Goal: Find specific page/section: Find specific page/section

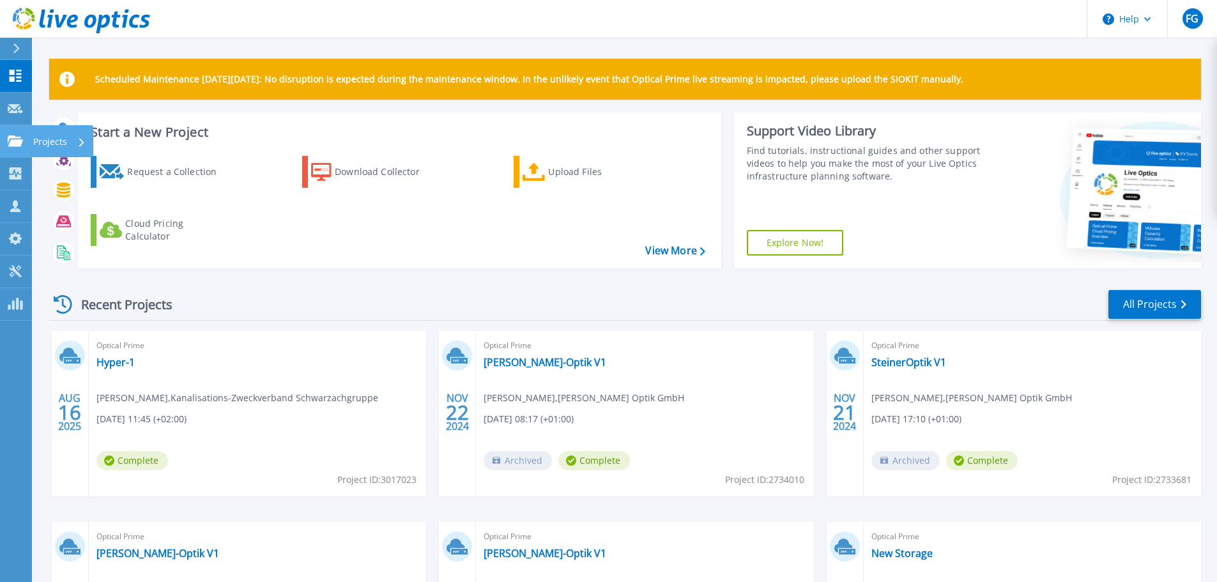
click at [12, 148] on link "Projects Projects" at bounding box center [16, 141] width 32 height 33
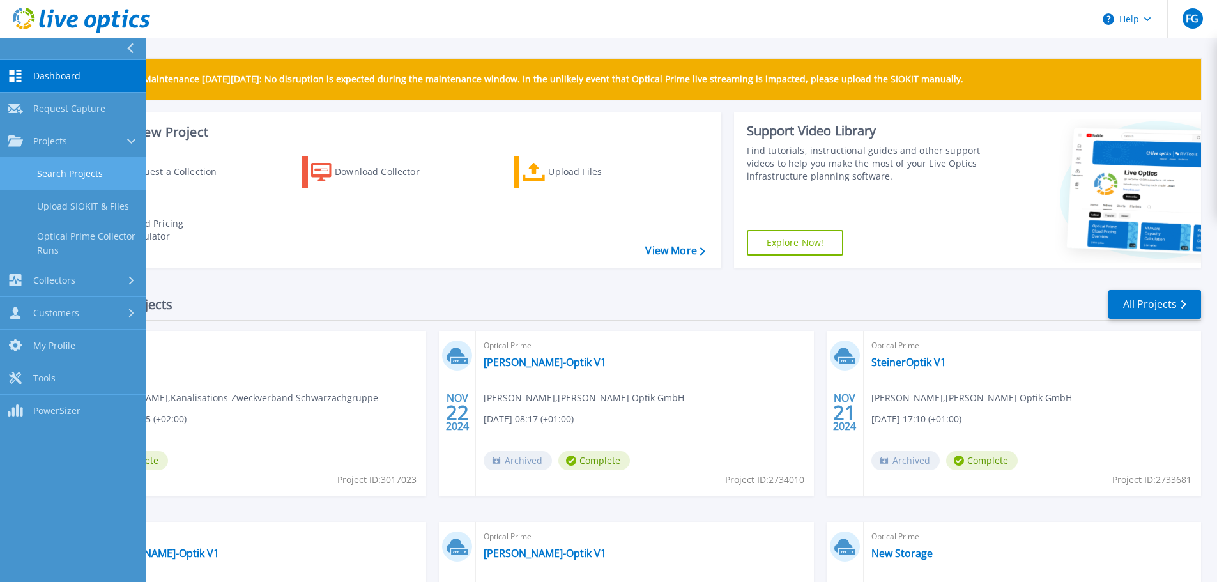
click at [85, 174] on link "Search Projects" at bounding box center [73, 174] width 146 height 33
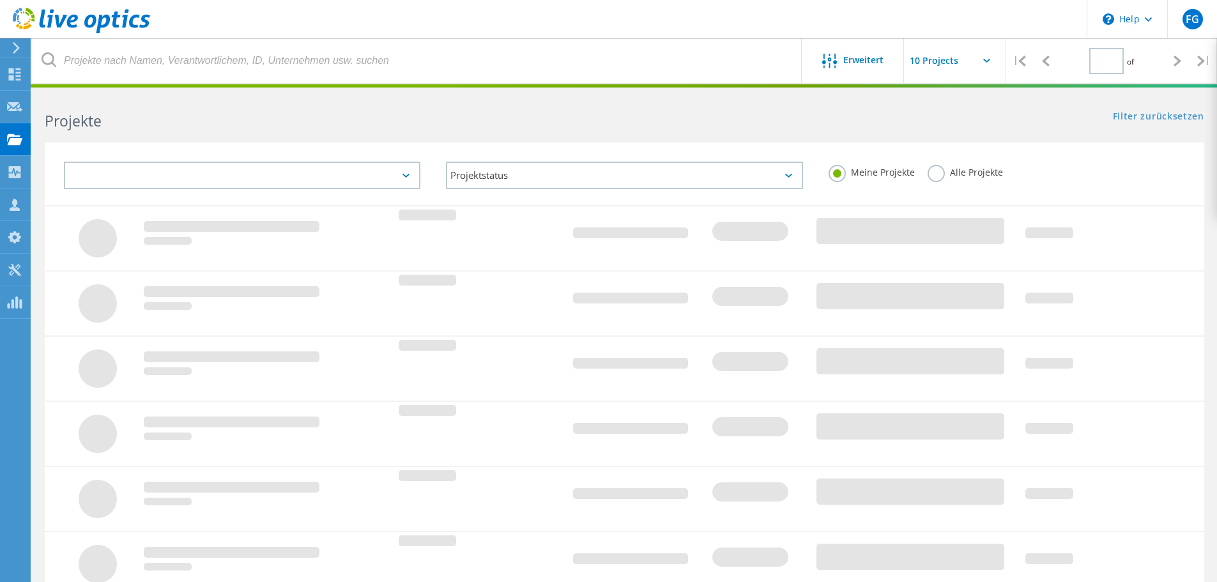
type input "1"
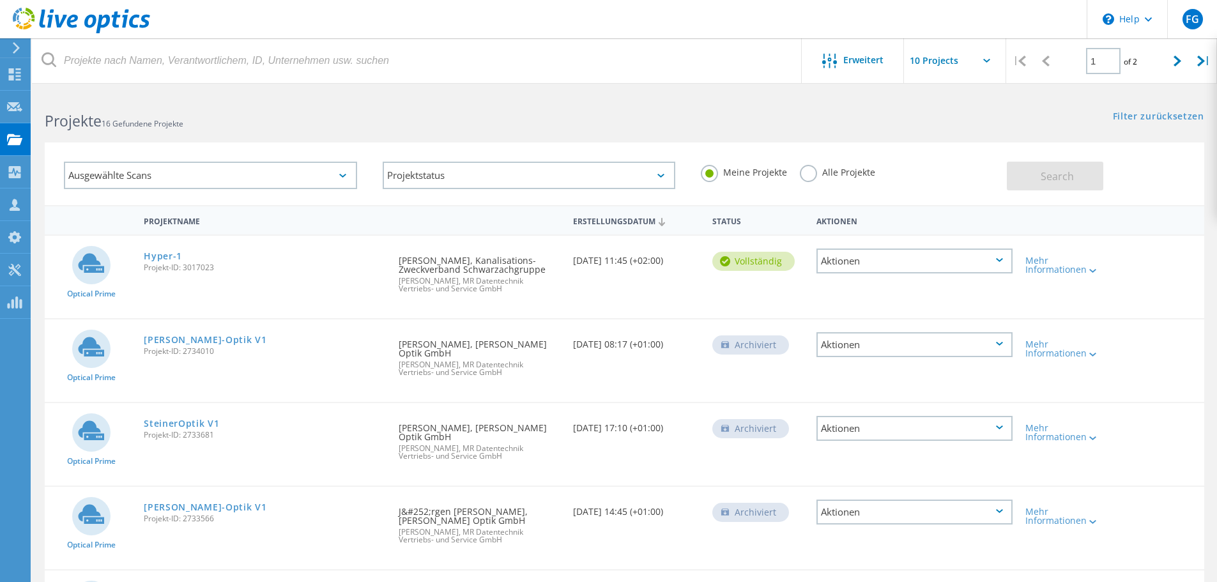
click at [808, 169] on label "Alle Projekte" at bounding box center [837, 171] width 75 height 12
click at [0, 0] on input "Alle Projekte" at bounding box center [0, 0] width 0 height 0
click at [1060, 174] on span "Search" at bounding box center [1057, 176] width 33 height 14
